Goal: Download file/media

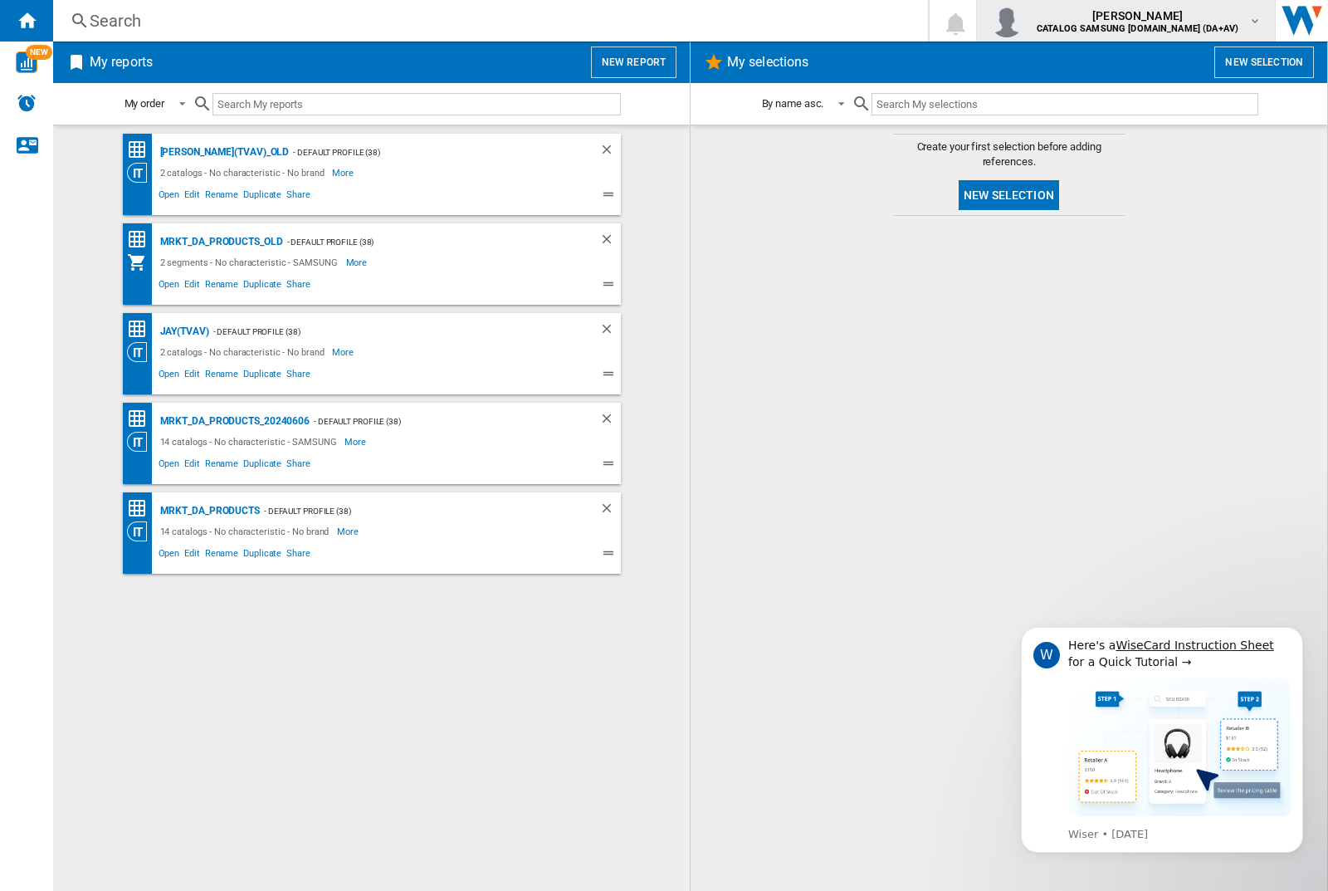
click at [1023, 21] on img "button" at bounding box center [1006, 20] width 33 height 33
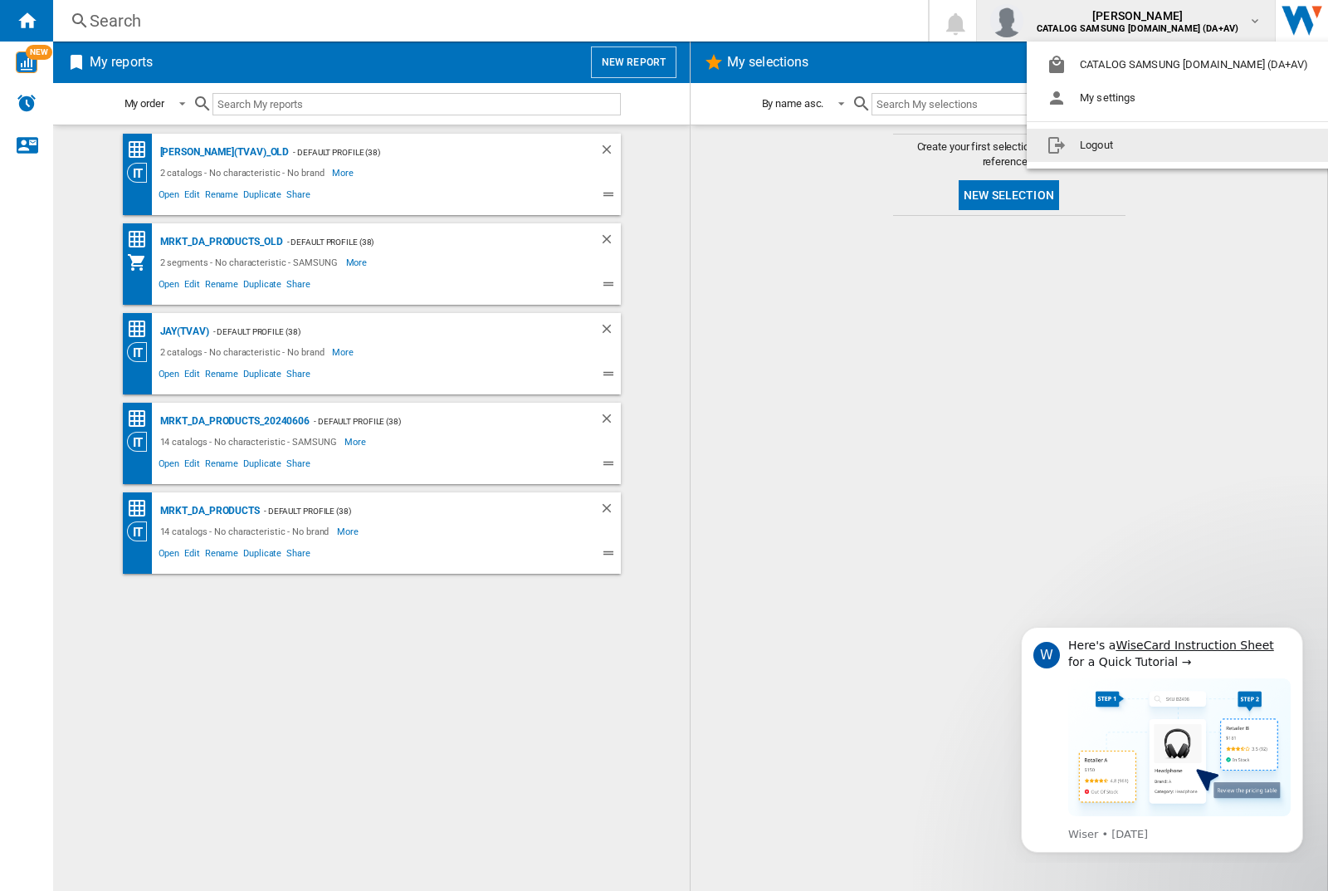
click at [1155, 145] on button "Logout" at bounding box center [1181, 145] width 308 height 33
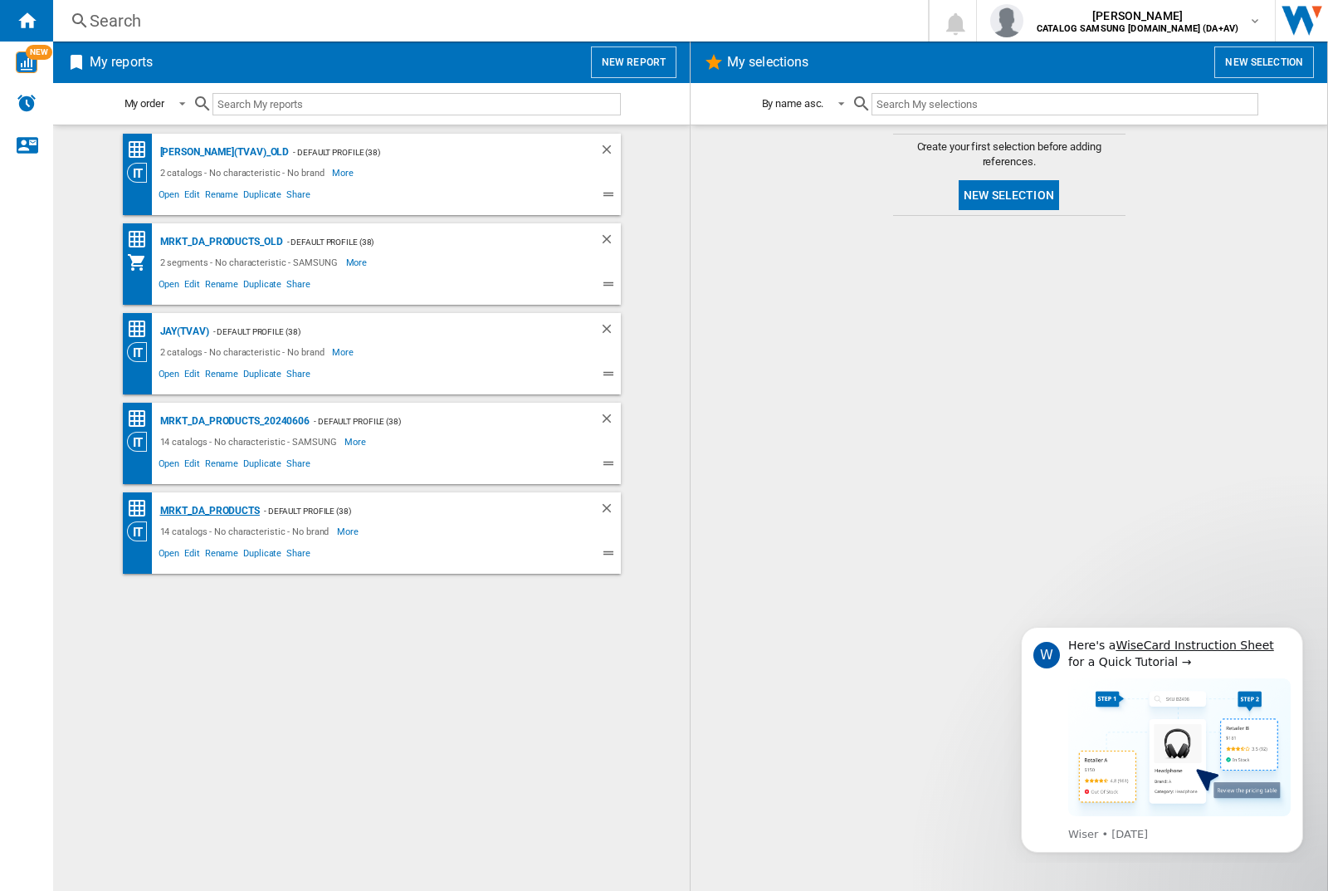
click at [209, 510] on div "MRKT_DA_PRODUCTS" at bounding box center [208, 511] width 104 height 21
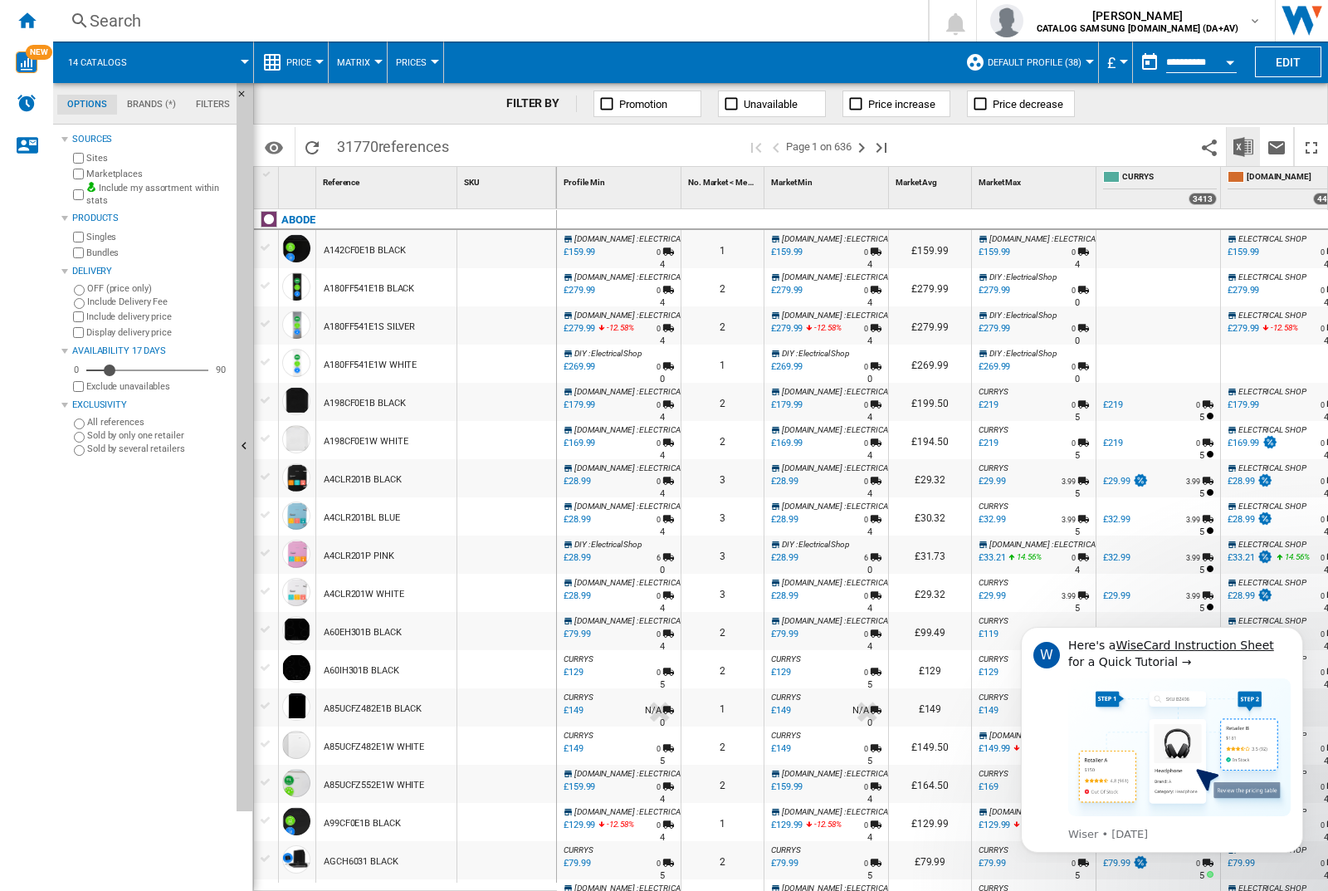
click at [1243, 145] on img "Download in Excel" at bounding box center [1243, 147] width 20 height 20
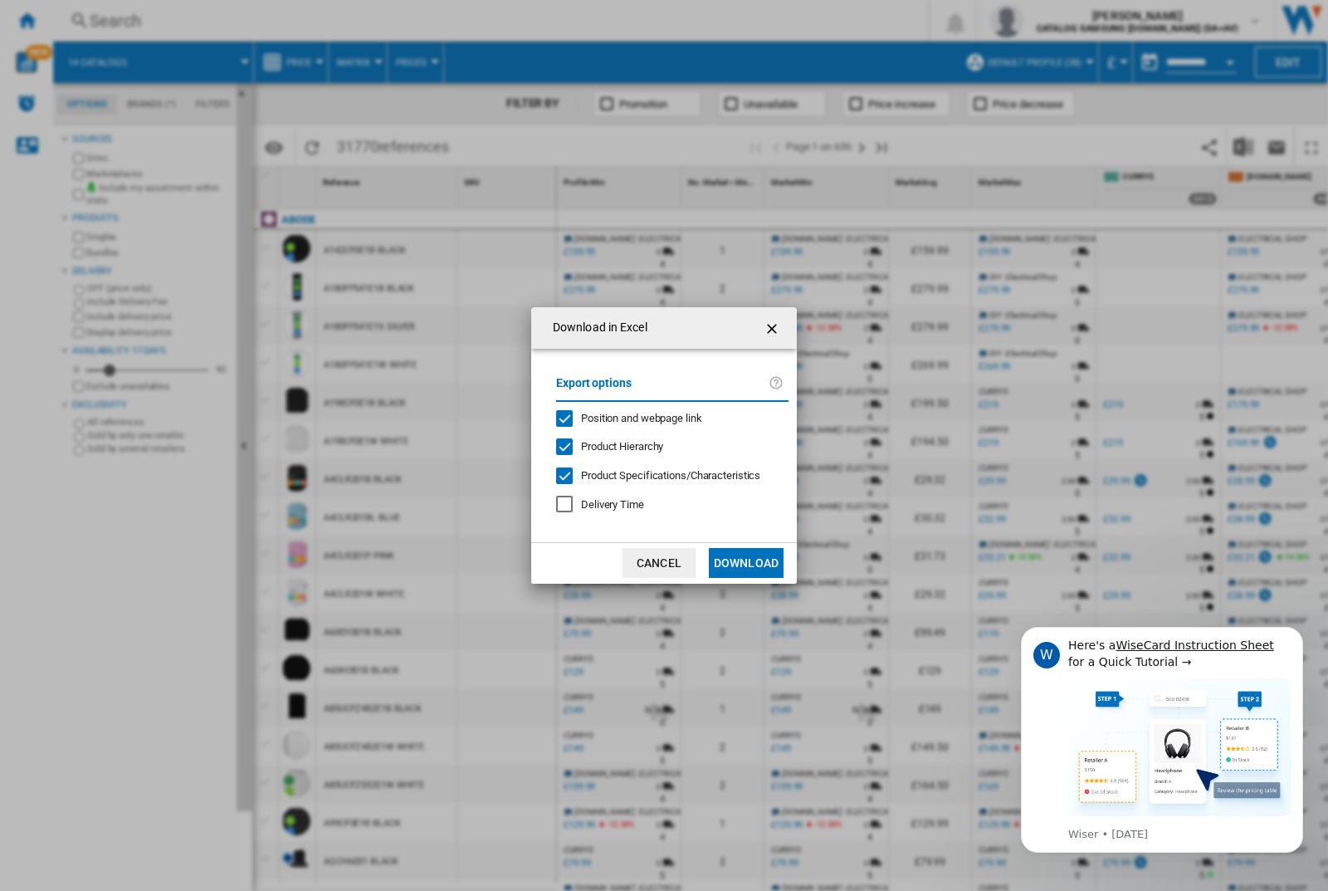
click at [630, 417] on span "Position and webpage link" at bounding box center [641, 418] width 121 height 12
click at [746, 563] on button "Download" at bounding box center [746, 563] width 75 height 30
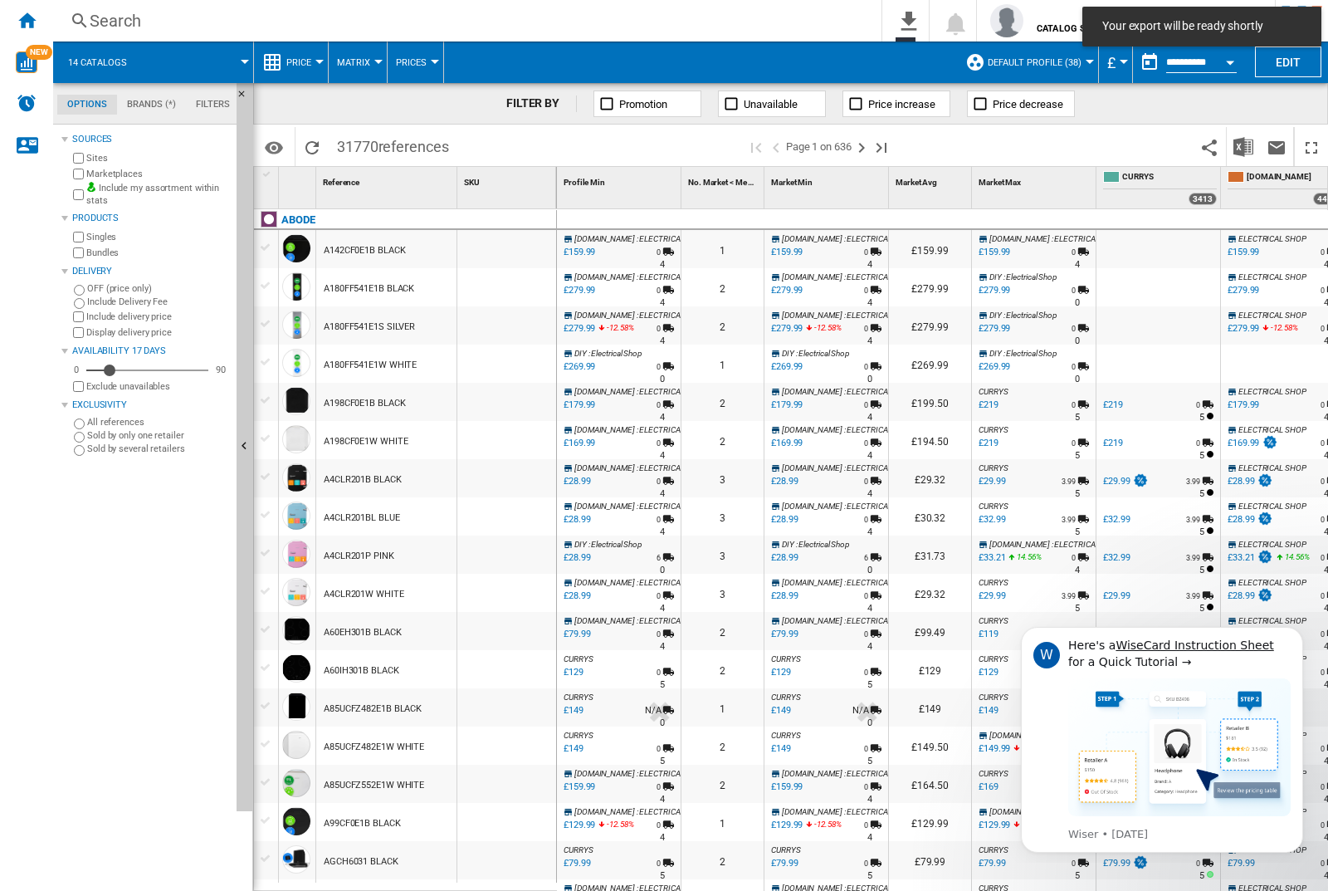
click at [512, 246] on div at bounding box center [506, 249] width 99 height 38
